Goal: Information Seeking & Learning: Learn about a topic

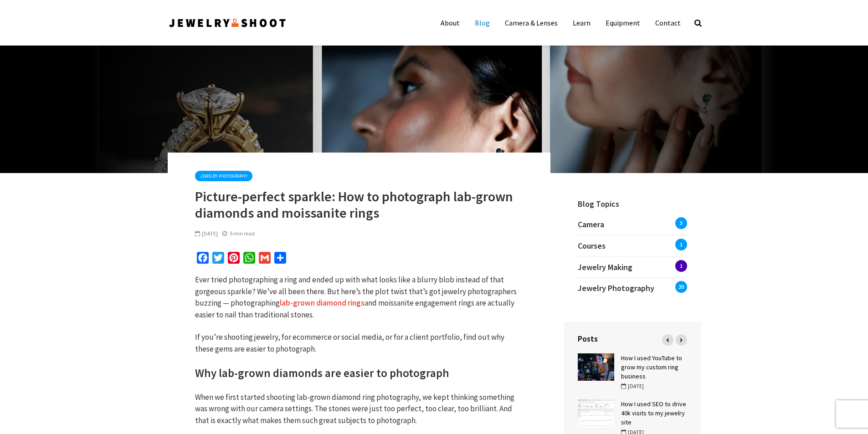
click at [485, 21] on link "Blog" at bounding box center [482, 23] width 29 height 18
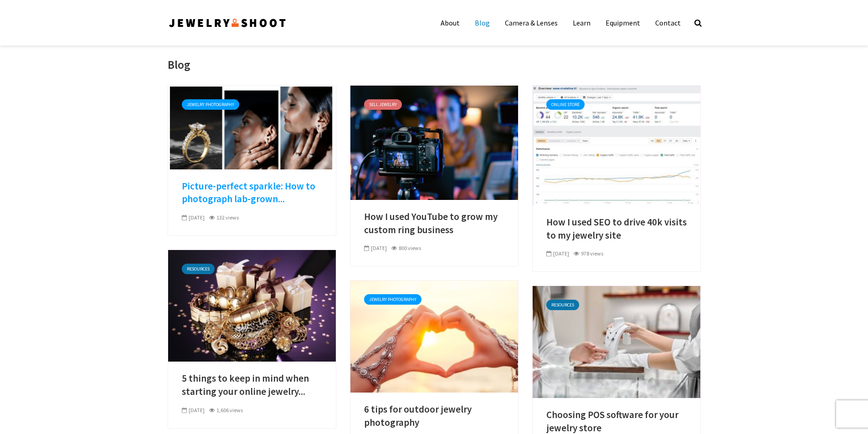
click at [231, 199] on link "Picture-perfect sparkle: How to photograph lab-grown..." at bounding box center [252, 193] width 140 height 26
